Goal: Information Seeking & Learning: Learn about a topic

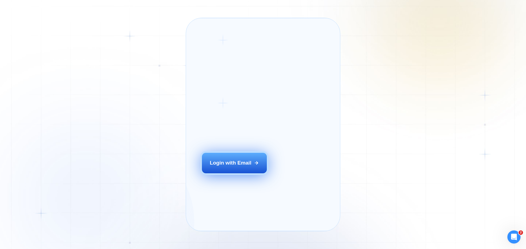
click at [225, 169] on button "Login with Email" at bounding box center [234, 163] width 65 height 20
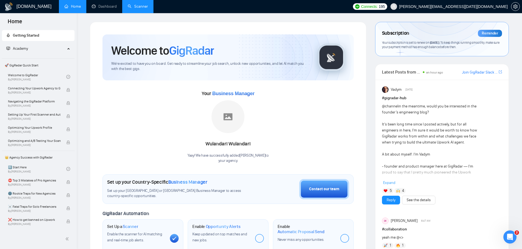
click at [144, 4] on link "Scanner" at bounding box center [138, 6] width 20 height 5
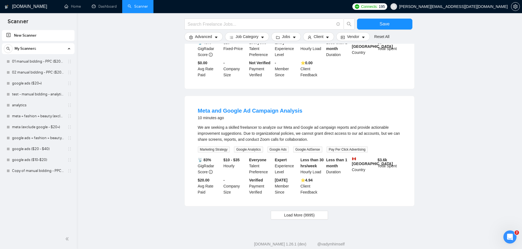
scroll to position [472, 0]
click at [295, 211] on span "Load More (9995)" at bounding box center [299, 214] width 30 height 6
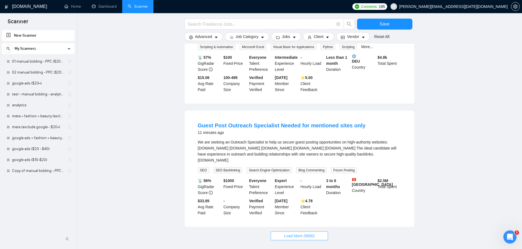
scroll to position [1066, 0]
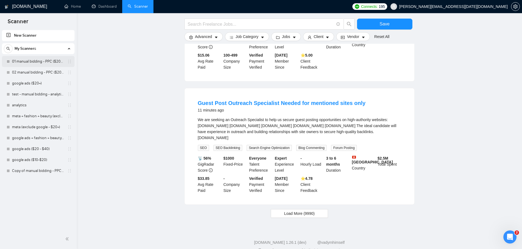
click at [25, 61] on link "01 manual bidding - PPC ($20+ few negatives + title search)" at bounding box center [38, 61] width 52 height 11
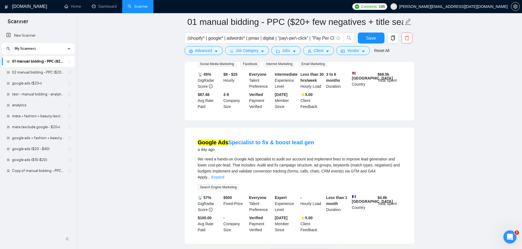
scroll to position [1108, 0]
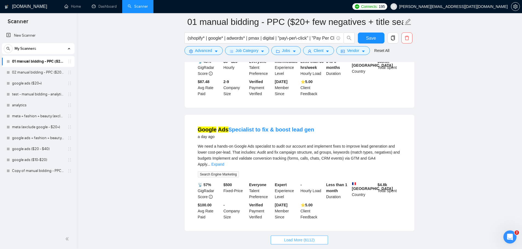
click at [307, 237] on span "Load More (6112)" at bounding box center [299, 240] width 30 height 6
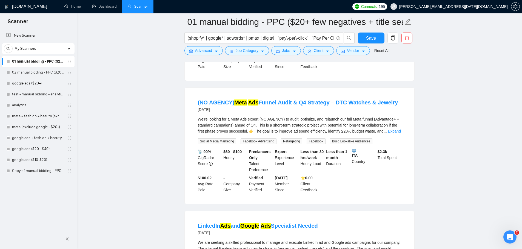
scroll to position [2331, 0]
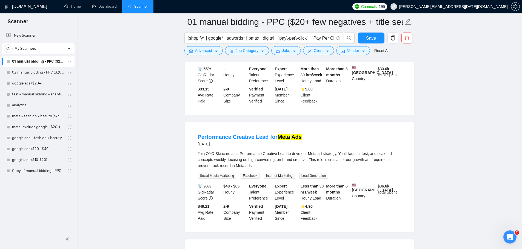
scroll to position [2687, 0]
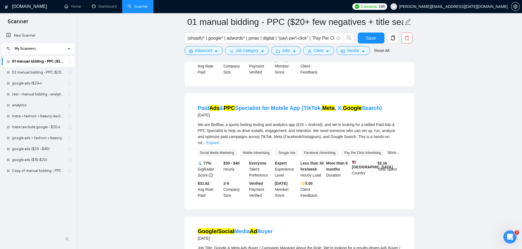
scroll to position [3176, 0]
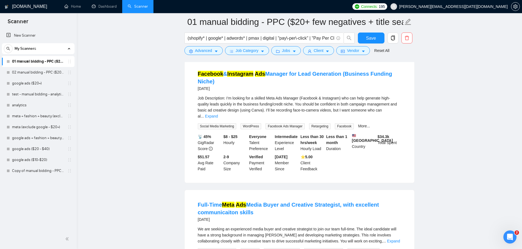
scroll to position [2656, 0]
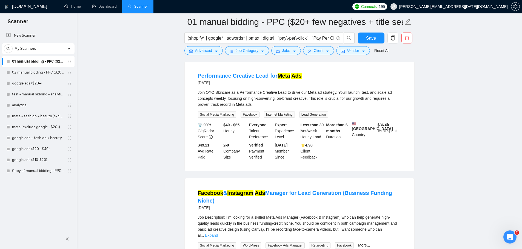
click at [218, 234] on link "Expand" at bounding box center [211, 236] width 13 height 4
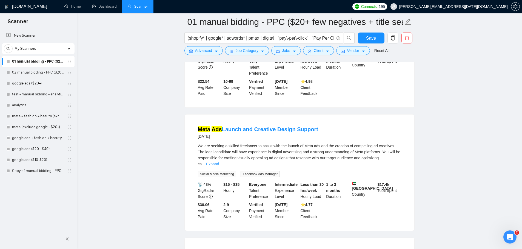
scroll to position [2053, 0]
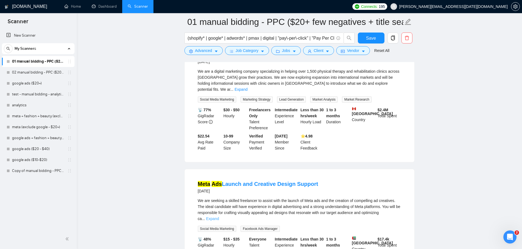
click at [219, 217] on link "Expand" at bounding box center [212, 219] width 13 height 4
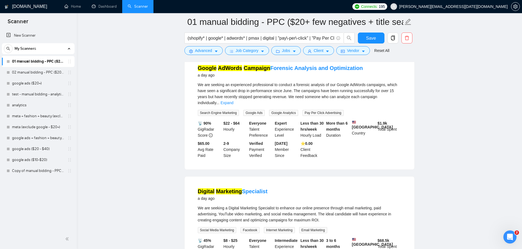
scroll to position [876, 0]
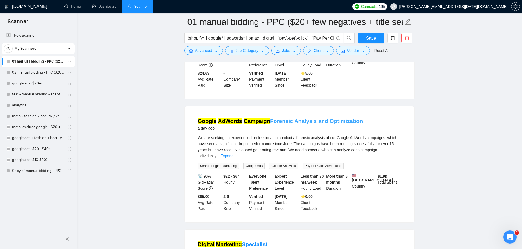
click at [224, 118] on mark "AdWords" at bounding box center [230, 121] width 24 height 6
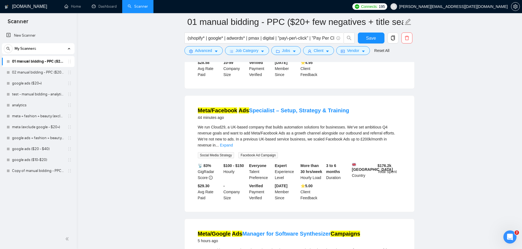
scroll to position [383, 0]
click at [233, 143] on link "Expand" at bounding box center [226, 145] width 13 height 4
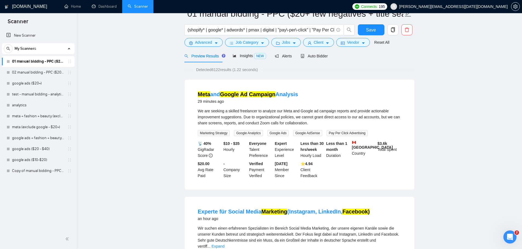
scroll to position [0, 0]
